Goal: Check status: Check status

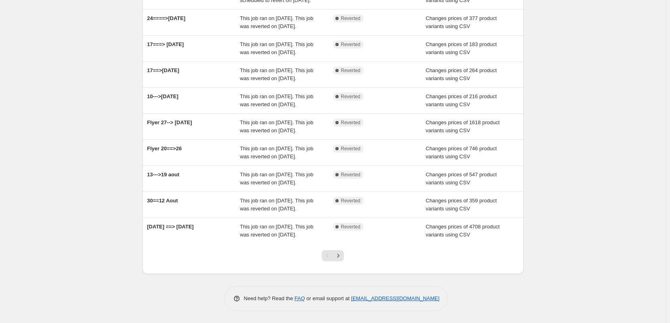
scroll to position [162, 0]
click at [342, 260] on icon "Next" at bounding box center [338, 256] width 8 height 8
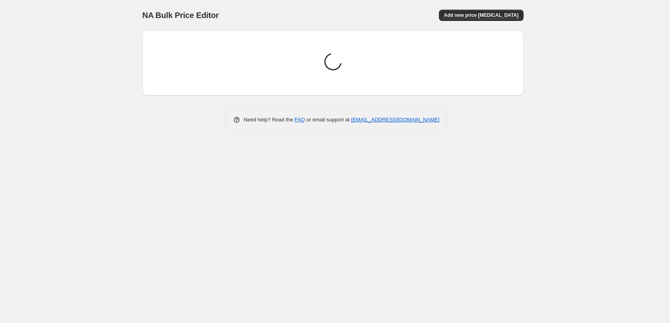
scroll to position [0, 0]
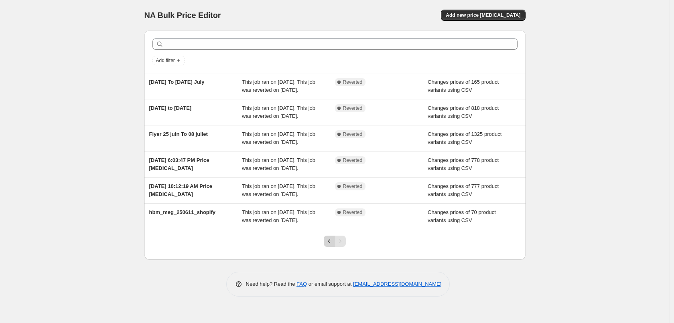
click at [329, 240] on icon "Previous" at bounding box center [329, 242] width 8 height 8
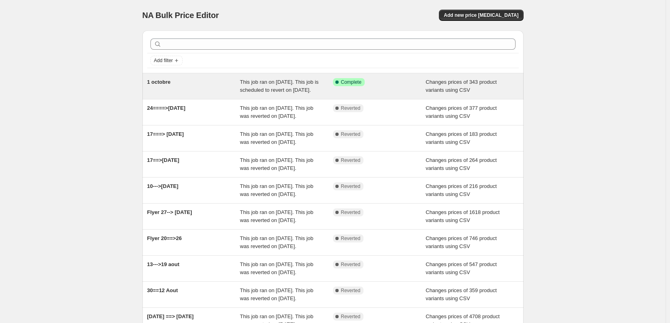
click at [162, 85] on span "1 octobre" at bounding box center [159, 82] width 24 height 6
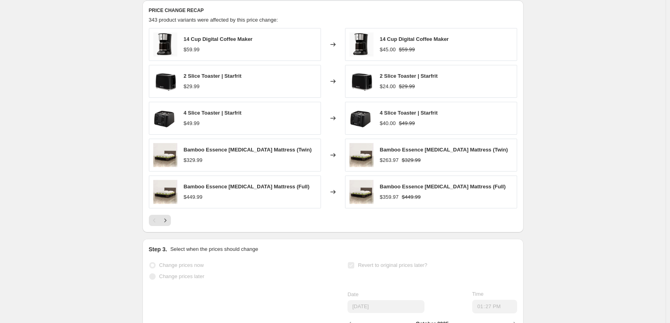
scroll to position [331, 0]
click at [166, 224] on icon "Next" at bounding box center [165, 220] width 8 height 8
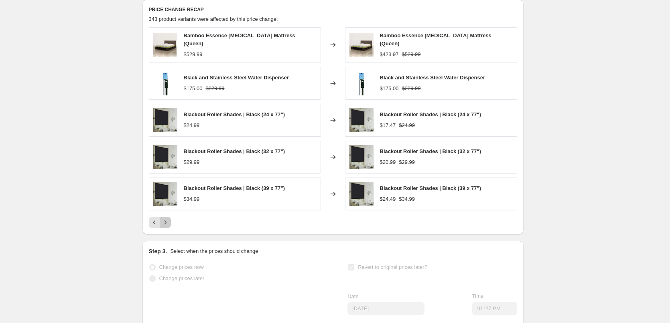
click at [168, 227] on icon "Next" at bounding box center [165, 223] width 8 height 8
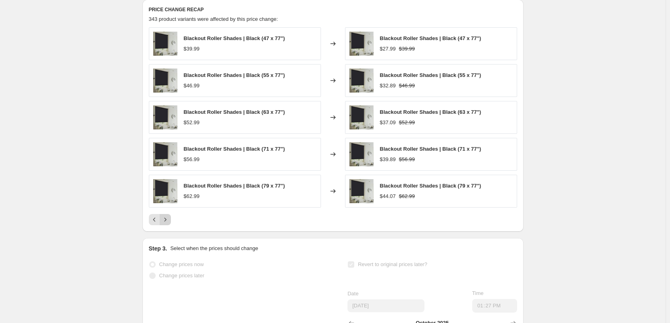
click at [171, 225] on button "Next" at bounding box center [165, 219] width 11 height 11
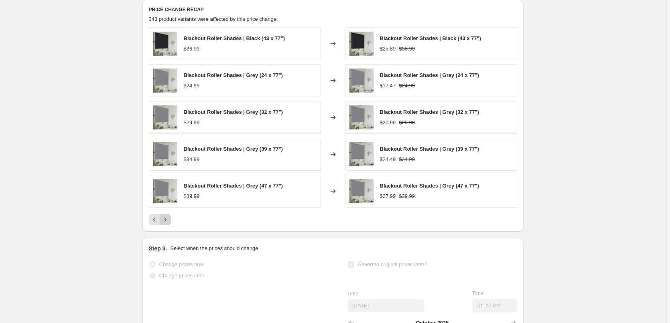
click at [171, 225] on button "Next" at bounding box center [165, 219] width 11 height 11
click at [169, 224] on icon "Next" at bounding box center [165, 220] width 8 height 8
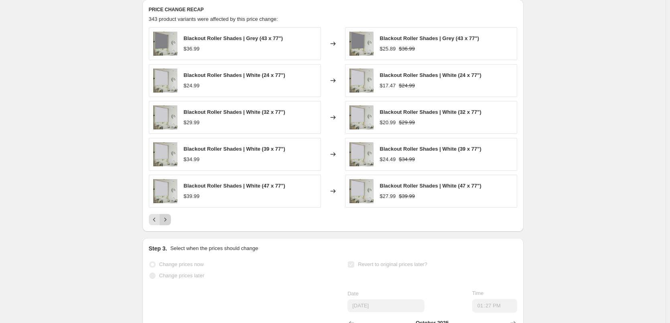
click at [169, 224] on icon "Next" at bounding box center [165, 220] width 8 height 8
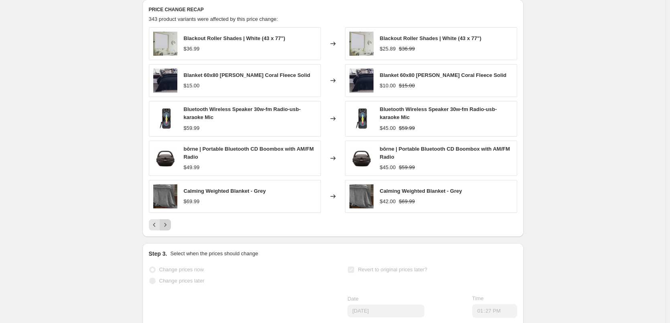
click at [169, 229] on icon "Next" at bounding box center [165, 225] width 8 height 8
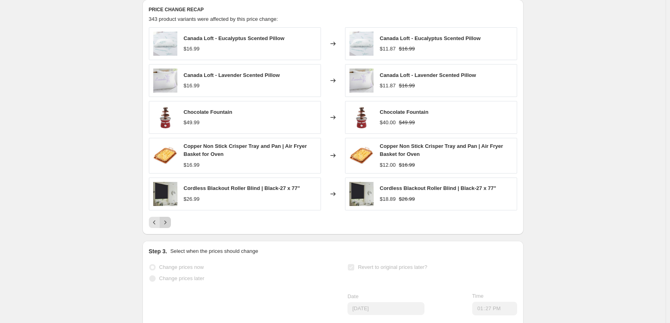
click at [165, 227] on icon "Next" at bounding box center [165, 223] width 8 height 8
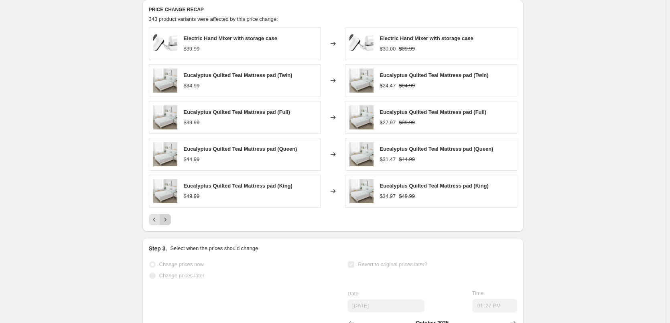
click at [165, 224] on icon "Next" at bounding box center [165, 220] width 8 height 8
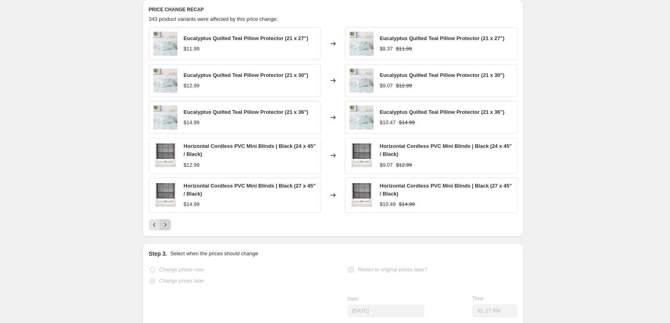
click at [165, 229] on icon "Next" at bounding box center [165, 225] width 8 height 8
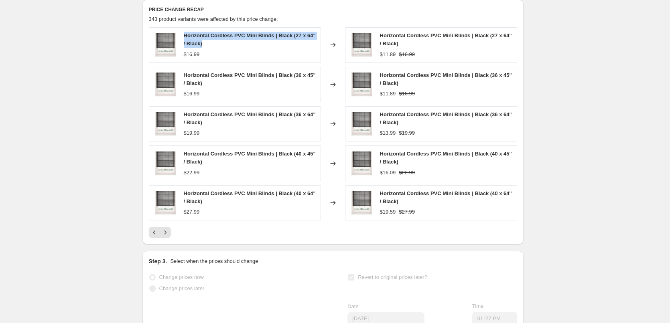
drag, startPoint x: 205, startPoint y: 51, endPoint x: 186, endPoint y: 43, distance: 20.6
click at [186, 43] on div "Horizontal Cordless PVC Mini Blinds | Black (27 x 64" / Black)" at bounding box center [250, 40] width 133 height 16
copy span "Horizontal Cordless PVC Mini Blinds | Black (27 x 64" / Black)"
click at [167, 237] on icon "Next" at bounding box center [165, 233] width 8 height 8
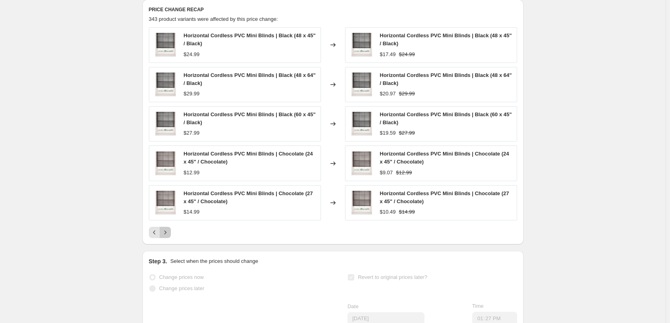
click at [165, 237] on icon "Next" at bounding box center [165, 233] width 8 height 8
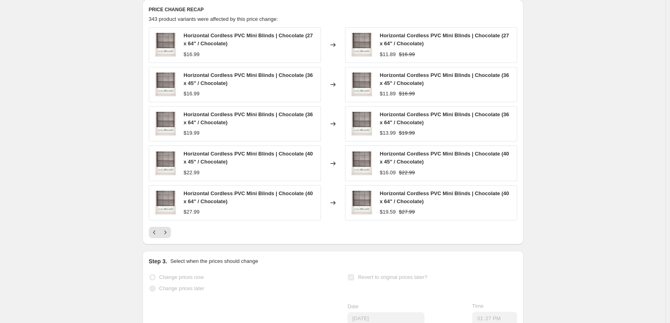
click at [165, 237] on icon "Next" at bounding box center [165, 233] width 8 height 8
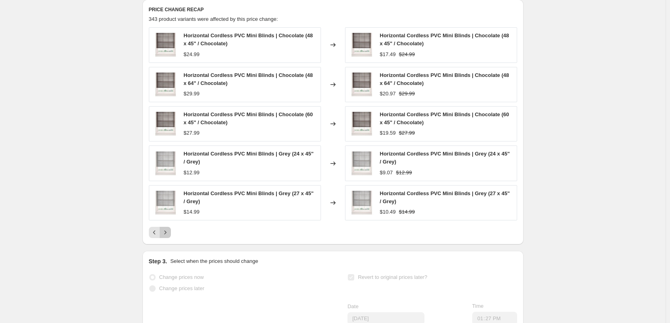
click at [165, 237] on icon "Next" at bounding box center [165, 233] width 8 height 8
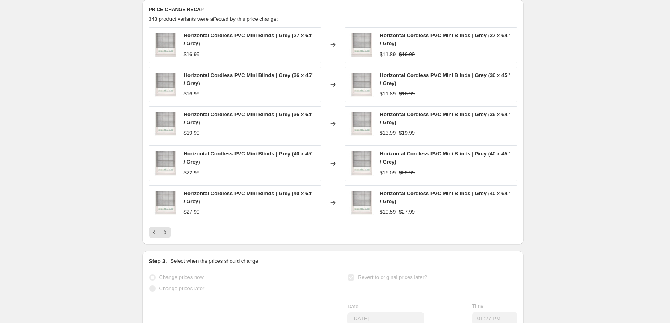
click at [165, 237] on icon "Next" at bounding box center [165, 233] width 8 height 8
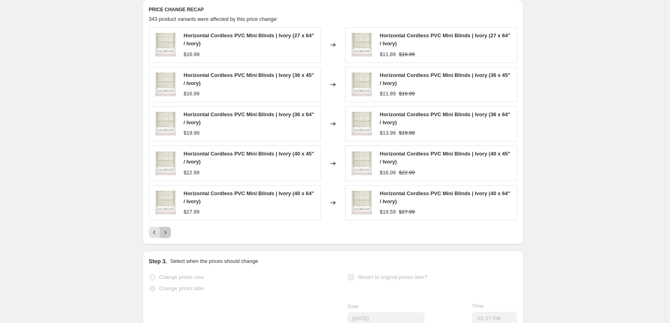
click at [165, 237] on icon "Next" at bounding box center [165, 233] width 8 height 8
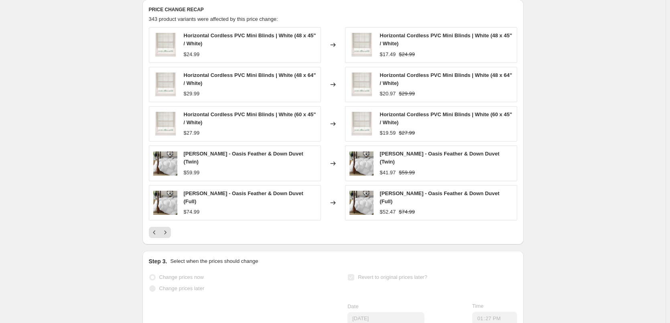
click at [165, 237] on icon "Next" at bounding box center [165, 233] width 8 height 8
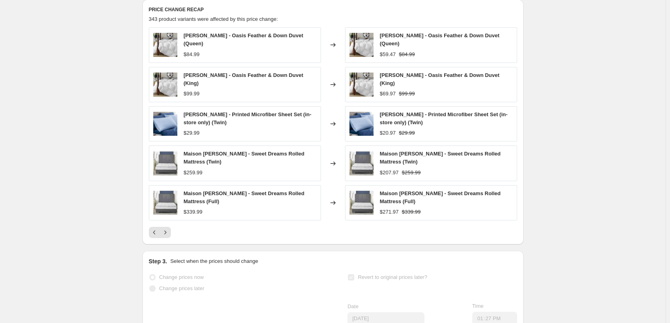
click at [165, 239] on div "PRICE CHANGE RECAP 343 product variants were affected by this price change: [PE…" at bounding box center [332, 122] width 381 height 245
click at [165, 237] on icon "Next" at bounding box center [165, 233] width 8 height 8
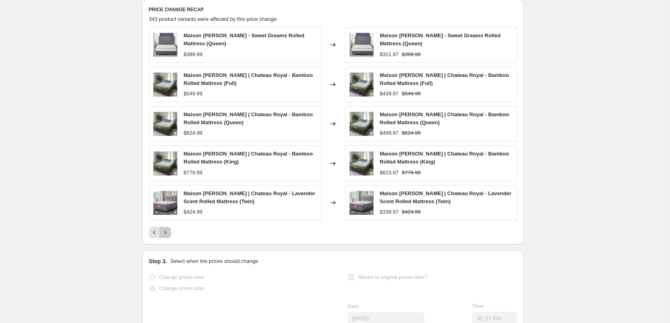
click at [165, 237] on button "Next" at bounding box center [165, 232] width 11 height 11
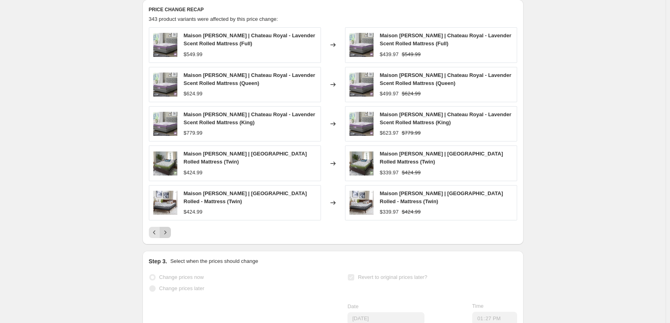
click at [165, 237] on button "Next" at bounding box center [165, 232] width 11 height 11
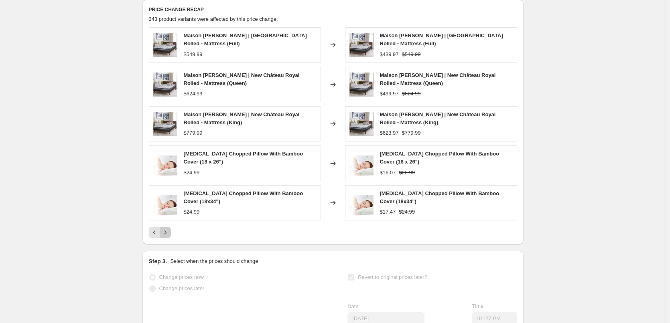
click at [165, 237] on button "Next" at bounding box center [165, 232] width 11 height 11
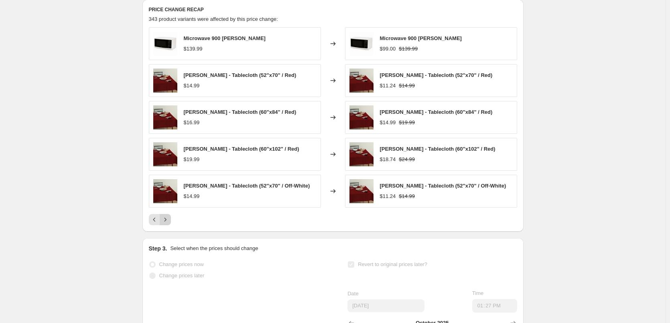
click at [165, 232] on div "PRICE CHANGE RECAP 343 product variants were affected by this price change: Mic…" at bounding box center [332, 116] width 381 height 232
click at [167, 224] on icon "Next" at bounding box center [165, 220] width 8 height 8
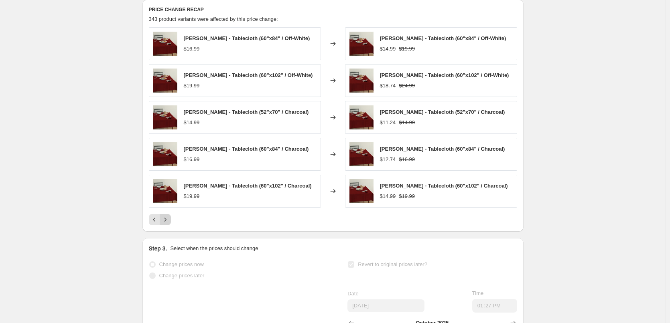
click at [167, 224] on icon "Next" at bounding box center [165, 220] width 8 height 8
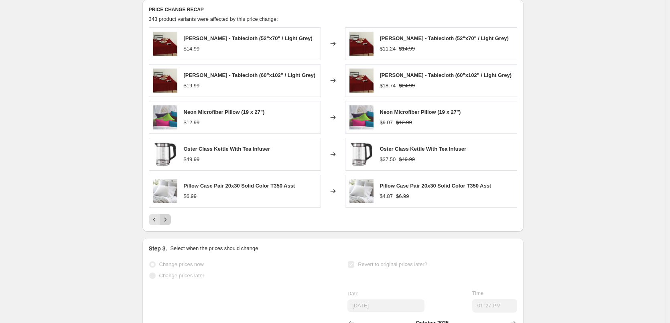
click at [167, 224] on icon "Next" at bounding box center [165, 220] width 8 height 8
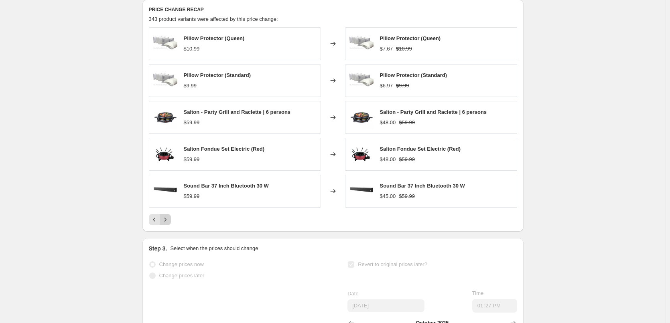
click at [167, 224] on icon "Next" at bounding box center [165, 220] width 8 height 8
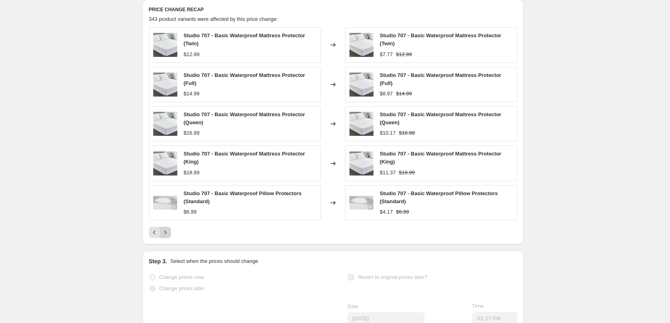
click at [167, 230] on div "Studio 707 - Basic Waterproof Mattress Protector (Twin) $12.99 Changed to Studi…" at bounding box center [333, 132] width 368 height 211
click at [166, 237] on icon "Next" at bounding box center [165, 233] width 8 height 8
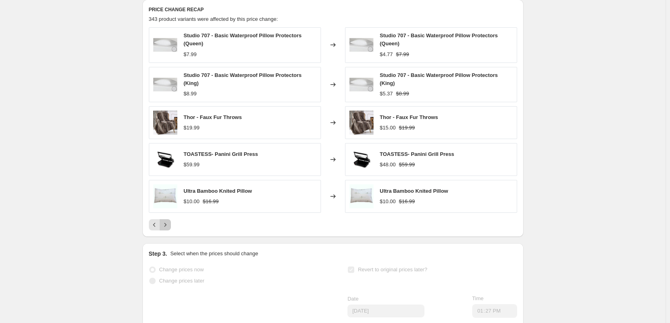
click at [167, 229] on icon "Next" at bounding box center [165, 225] width 8 height 8
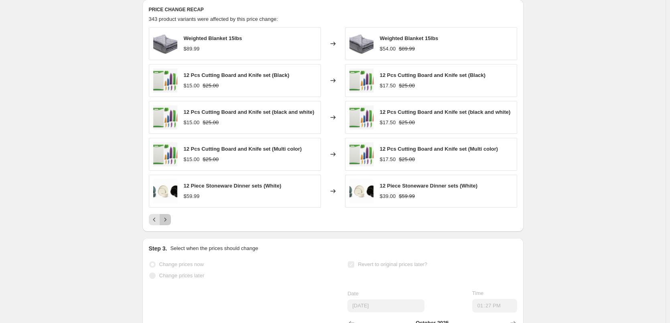
click at [167, 224] on icon "Next" at bounding box center [165, 220] width 8 height 8
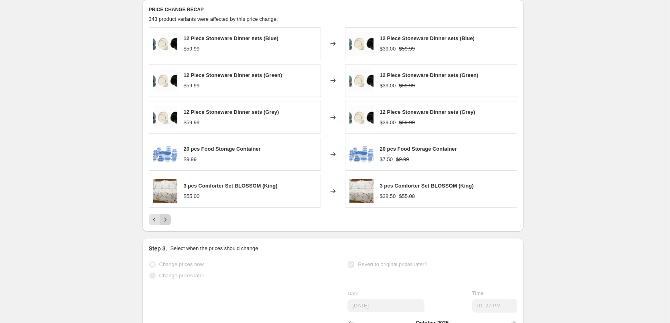
click at [167, 224] on icon "Next" at bounding box center [165, 220] width 8 height 8
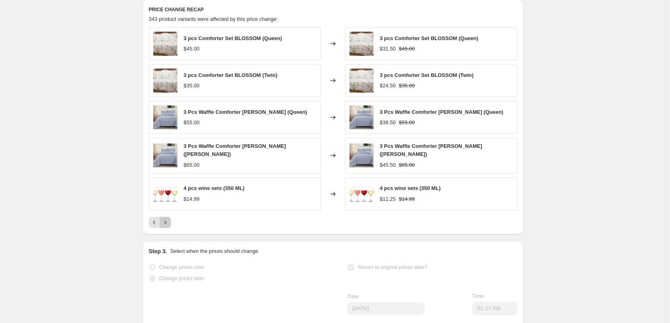
click at [167, 227] on icon "Next" at bounding box center [165, 223] width 8 height 8
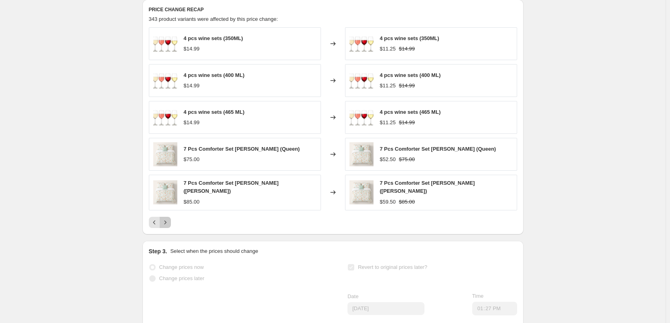
click at [167, 227] on icon "Next" at bounding box center [165, 223] width 8 height 8
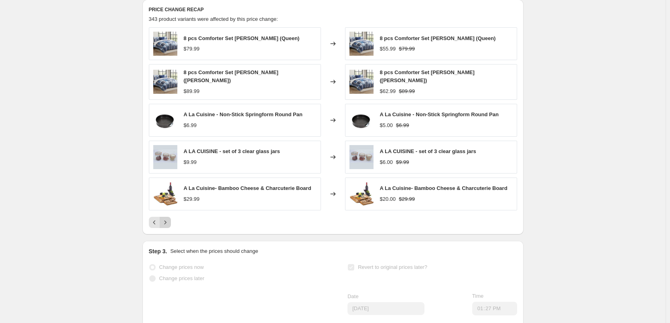
click at [167, 227] on icon "Next" at bounding box center [165, 223] width 8 height 8
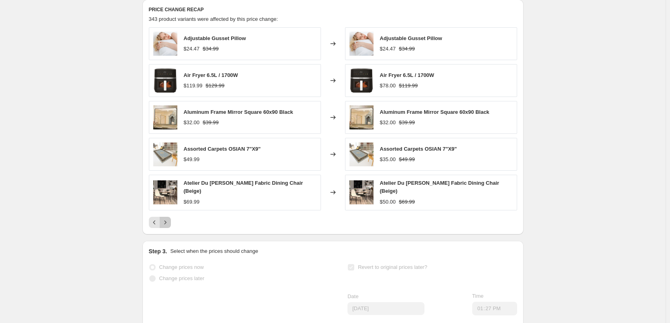
click at [167, 227] on icon "Next" at bounding box center [165, 223] width 8 height 8
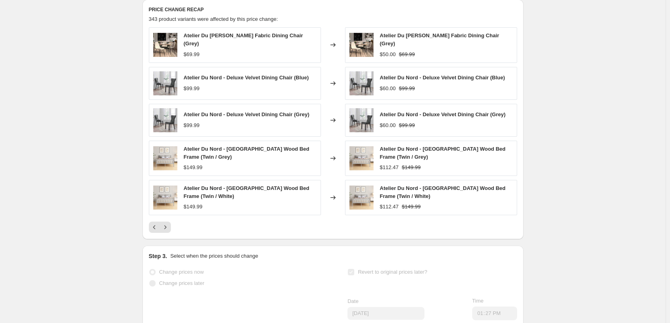
click at [168, 240] on div "PRICE CHANGE RECAP 343 product variants were affected by this price change: Ate…" at bounding box center [332, 120] width 381 height 240
click at [166, 232] on icon "Next" at bounding box center [165, 227] width 8 height 8
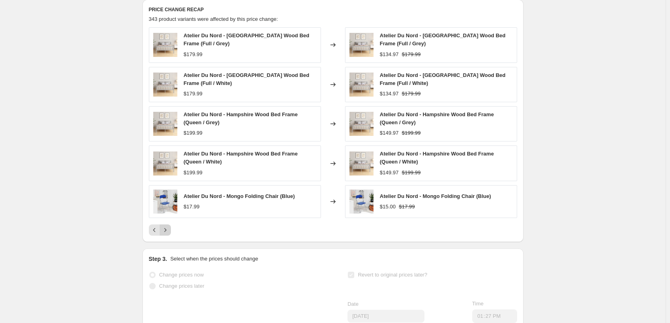
click at [166, 234] on button "Next" at bounding box center [165, 230] width 11 height 11
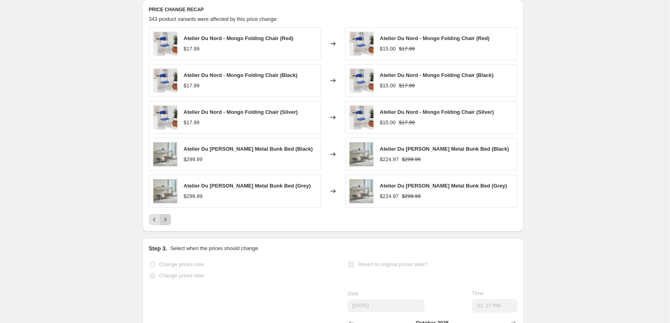
click at [166, 225] on button "Next" at bounding box center [165, 219] width 11 height 11
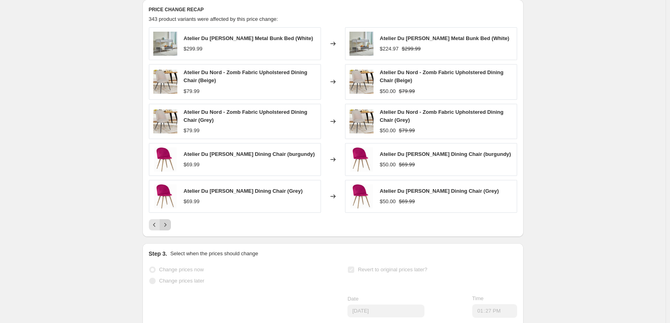
click at [166, 229] on icon "Next" at bounding box center [165, 225] width 8 height 8
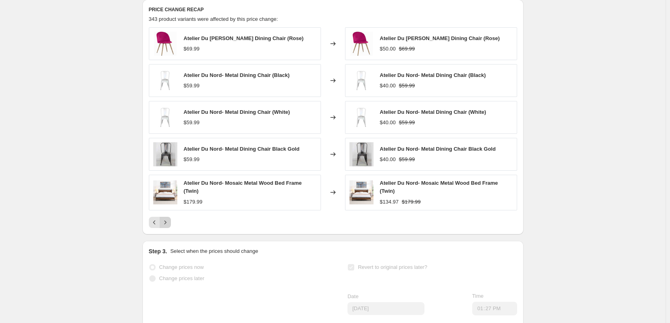
click at [166, 227] on icon "Next" at bounding box center [165, 223] width 8 height 8
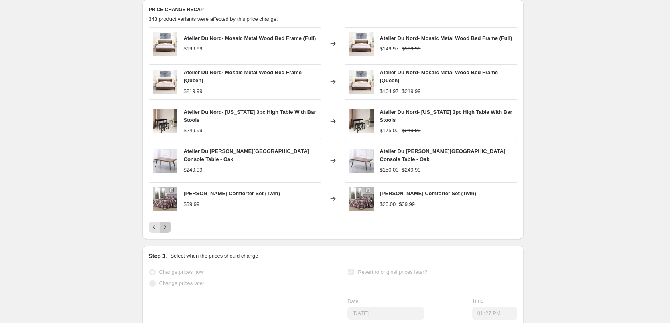
click at [166, 232] on icon "Next" at bounding box center [165, 227] width 8 height 8
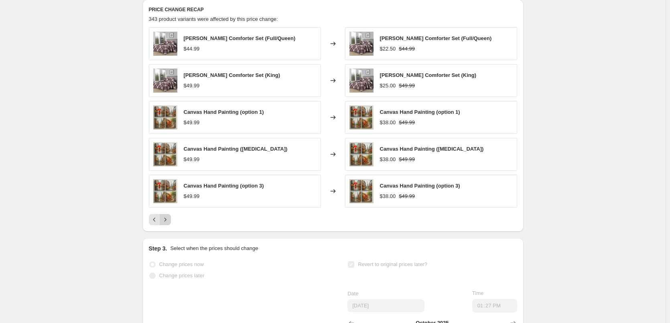
click at [166, 225] on button "Next" at bounding box center [165, 219] width 11 height 11
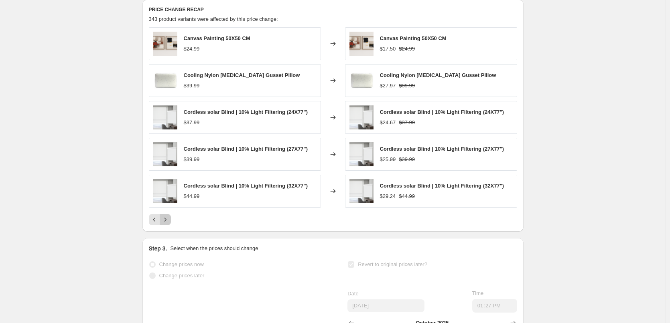
click at [166, 225] on button "Next" at bounding box center [165, 219] width 11 height 11
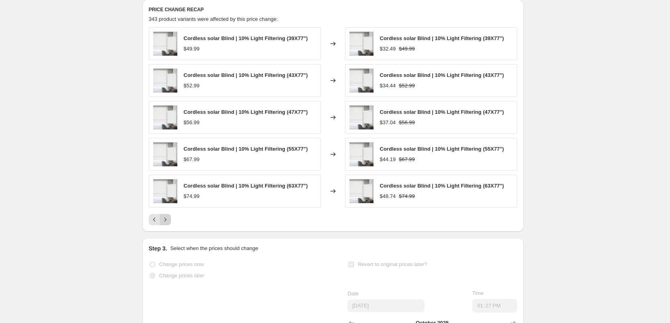
click at [168, 224] on icon "Next" at bounding box center [165, 220] width 8 height 8
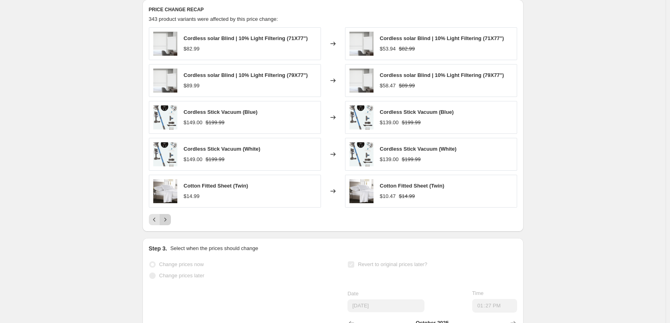
click at [168, 224] on icon "Next" at bounding box center [165, 220] width 8 height 8
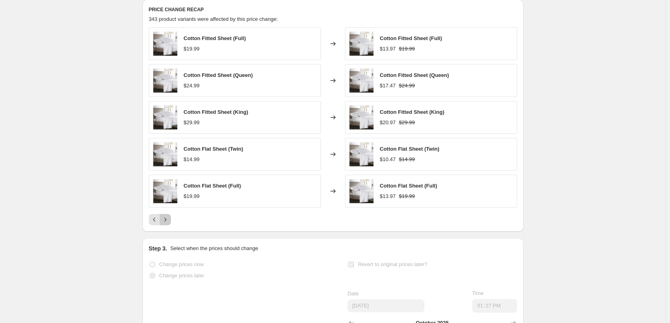
click at [166, 224] on icon "Next" at bounding box center [165, 220] width 8 height 8
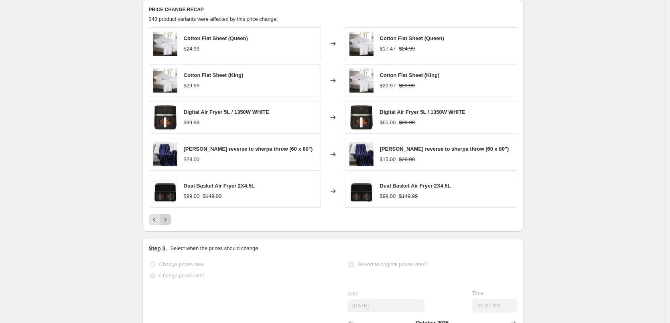
click at [166, 224] on icon "Next" at bounding box center [165, 220] width 8 height 8
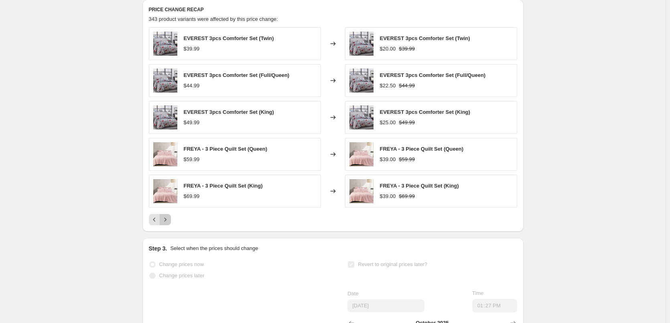
click at [166, 224] on icon "Next" at bounding box center [165, 220] width 8 height 8
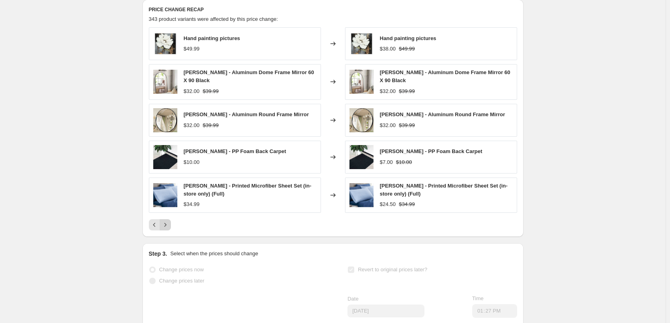
click at [166, 227] on button "Next" at bounding box center [165, 224] width 11 height 11
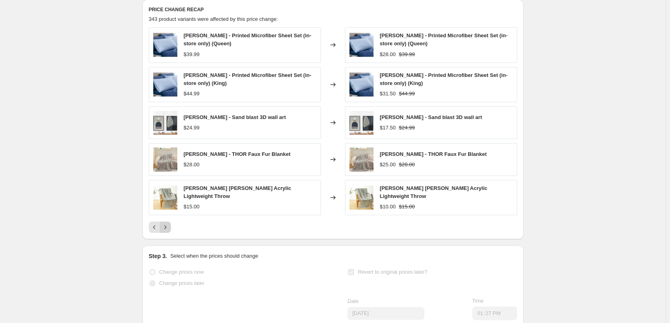
click at [166, 227] on div "[PERSON_NAME] - Printed Microfiber Sheet Set (in-store only) (Queen) $39.99 Cha…" at bounding box center [333, 130] width 368 height 206
click at [167, 232] on button "Next" at bounding box center [165, 227] width 11 height 11
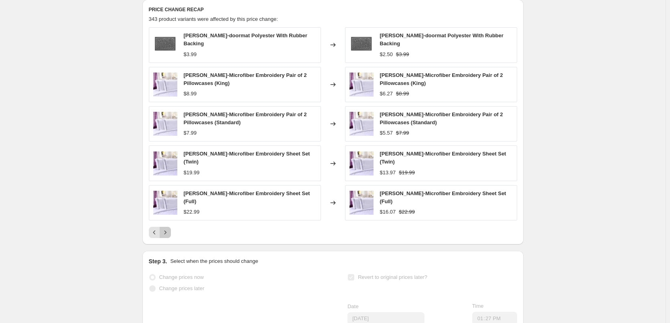
click at [167, 232] on button "Next" at bounding box center [165, 232] width 11 height 11
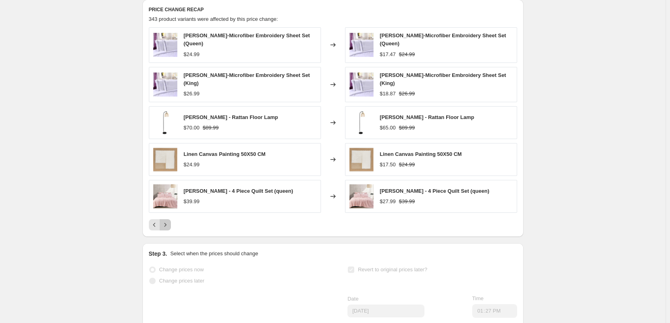
click at [167, 229] on icon "Next" at bounding box center [165, 225] width 8 height 8
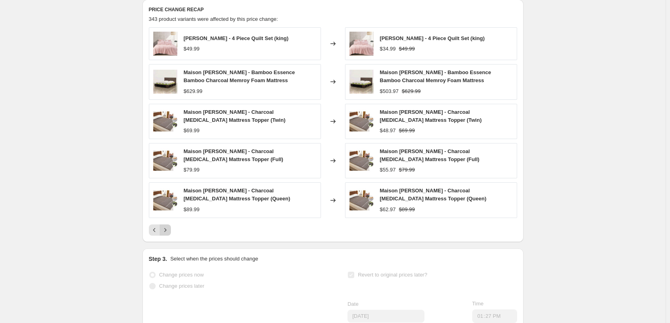
click at [167, 232] on div "[PERSON_NAME] - 4 Piece Quilt Set (king) $49.99 Changed to [PERSON_NAME] - 4 Pi…" at bounding box center [333, 131] width 368 height 209
click at [168, 234] on icon "Next" at bounding box center [165, 230] width 8 height 8
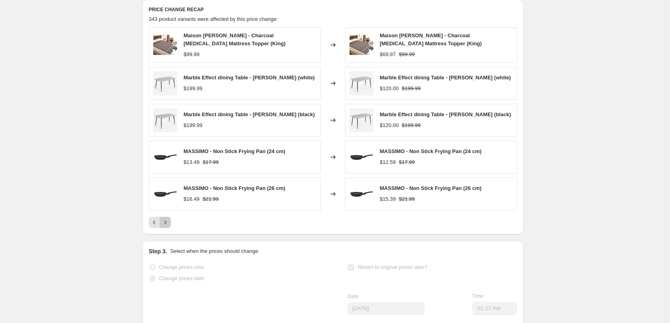
click at [168, 228] on button "Next" at bounding box center [165, 222] width 11 height 11
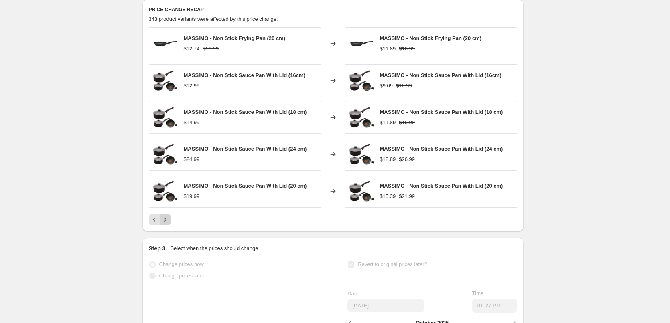
click at [168, 232] on div "PRICE CHANGE RECAP 343 product variants were affected by this price change: MAS…" at bounding box center [332, 116] width 381 height 232
click at [169, 224] on icon "Next" at bounding box center [165, 220] width 8 height 8
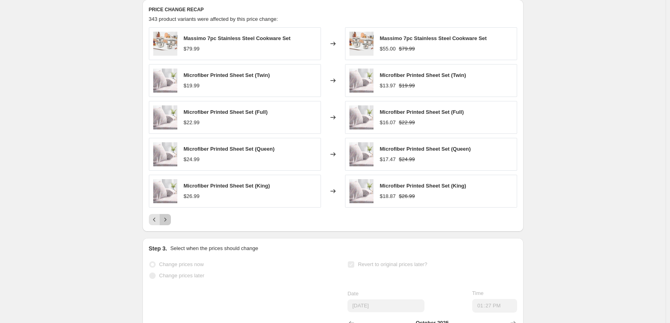
click at [169, 224] on icon "Next" at bounding box center [165, 220] width 8 height 8
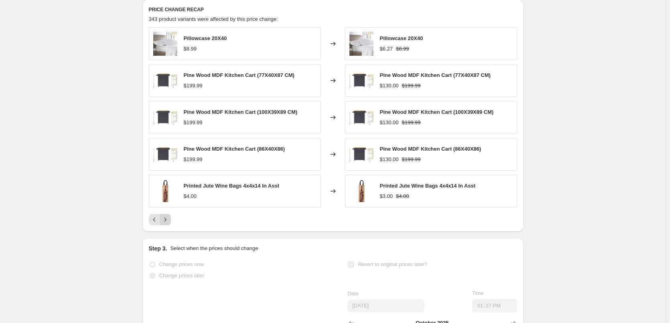
click at [169, 224] on icon "Next" at bounding box center [165, 220] width 8 height 8
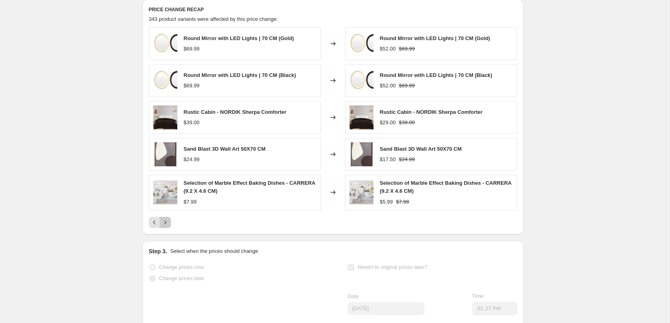
click at [171, 226] on button "Next" at bounding box center [165, 222] width 11 height 11
